Goal: Find specific fact: Find specific fact

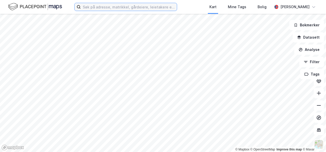
click at [88, 6] on input at bounding box center [129, 7] width 96 height 8
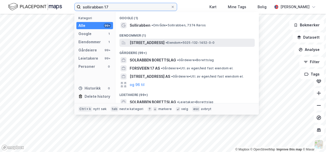
type input "sollirabben 17"
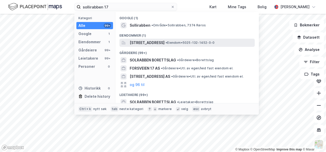
click at [142, 42] on span "[STREET_ADDRESS]" at bounding box center [147, 43] width 35 height 6
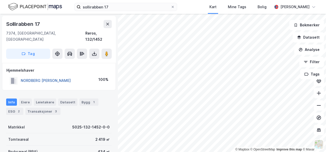
click at [0, 0] on button "NORDBERG [PERSON_NAME]" at bounding box center [0, 0] width 0 height 0
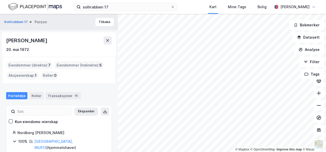
drag, startPoint x: 75, startPoint y: 42, endPoint x: 2, endPoint y: 42, distance: 72.6
click at [2, 42] on div "[PERSON_NAME] [DATE]" at bounding box center [59, 44] width 114 height 25
drag, startPoint x: 2, startPoint y: 42, endPoint x: 31, endPoint y: 39, distance: 29.1
copy div "[PERSON_NAME]"
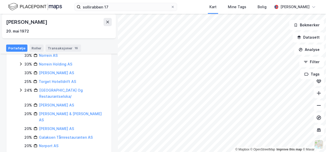
scroll to position [288, 0]
